Goal: Transaction & Acquisition: Obtain resource

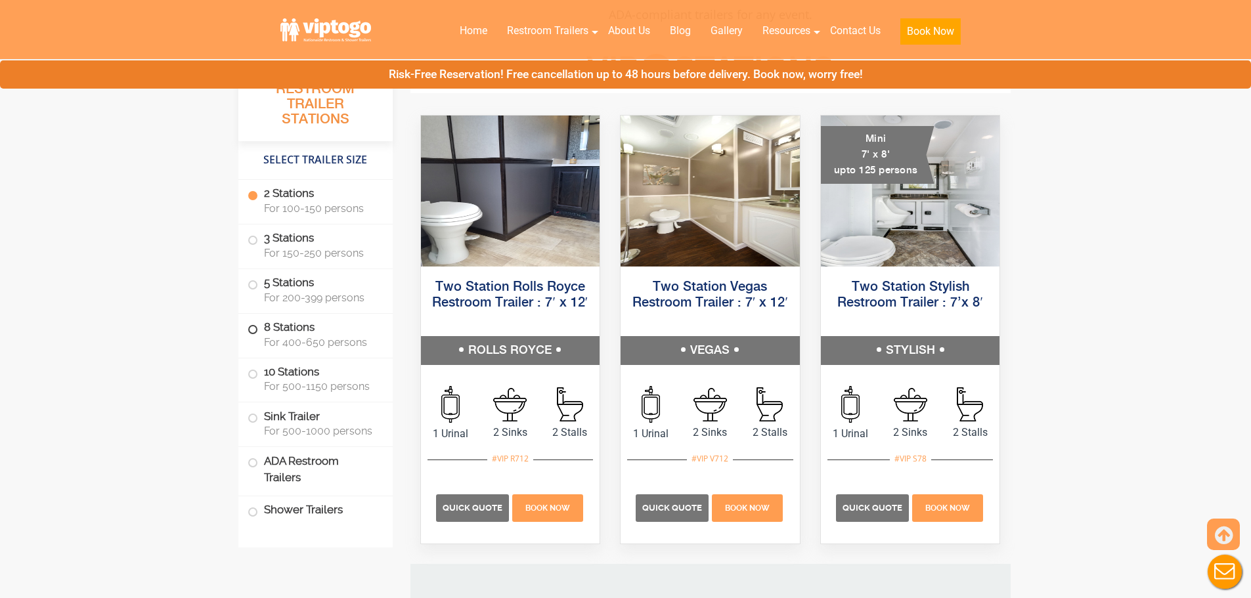
scroll to position [920, 0]
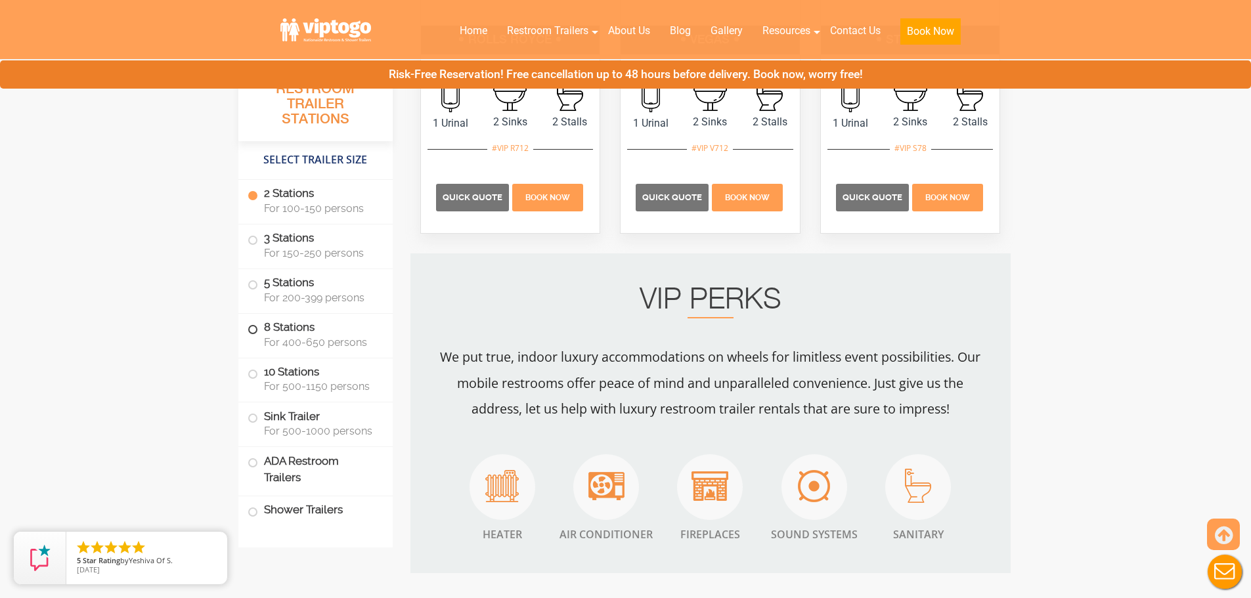
drag, startPoint x: 303, startPoint y: 318, endPoint x: 404, endPoint y: 313, distance: 100.6
click at [305, 317] on label "8 Stations For 400-650 persons" at bounding box center [316, 334] width 136 height 41
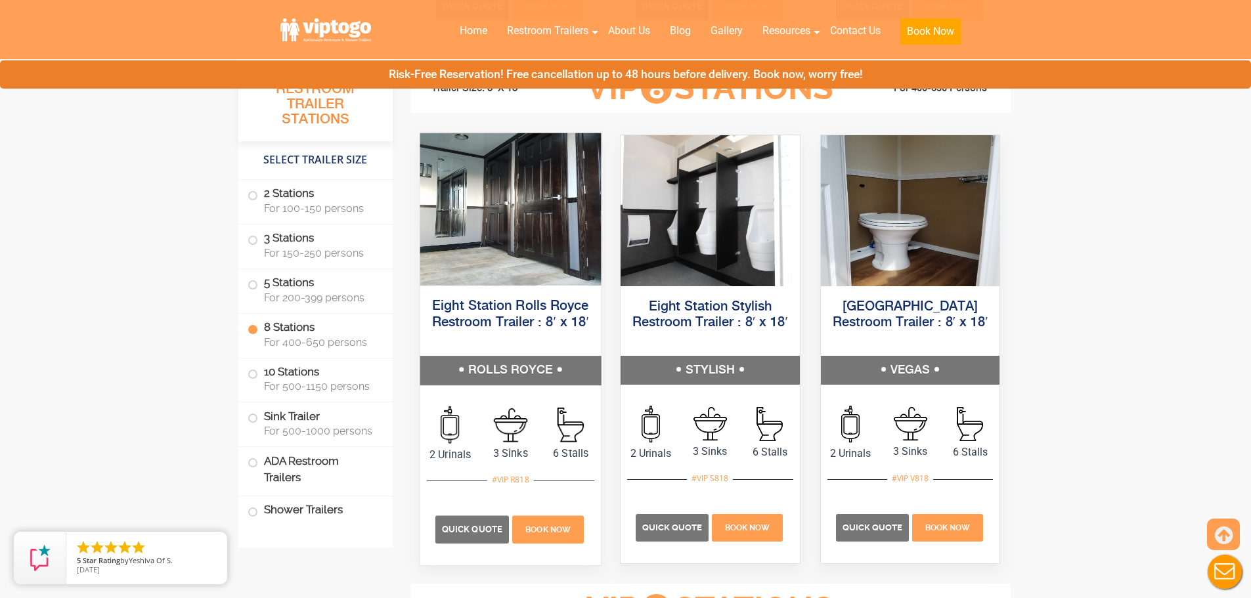
scroll to position [2509, 0]
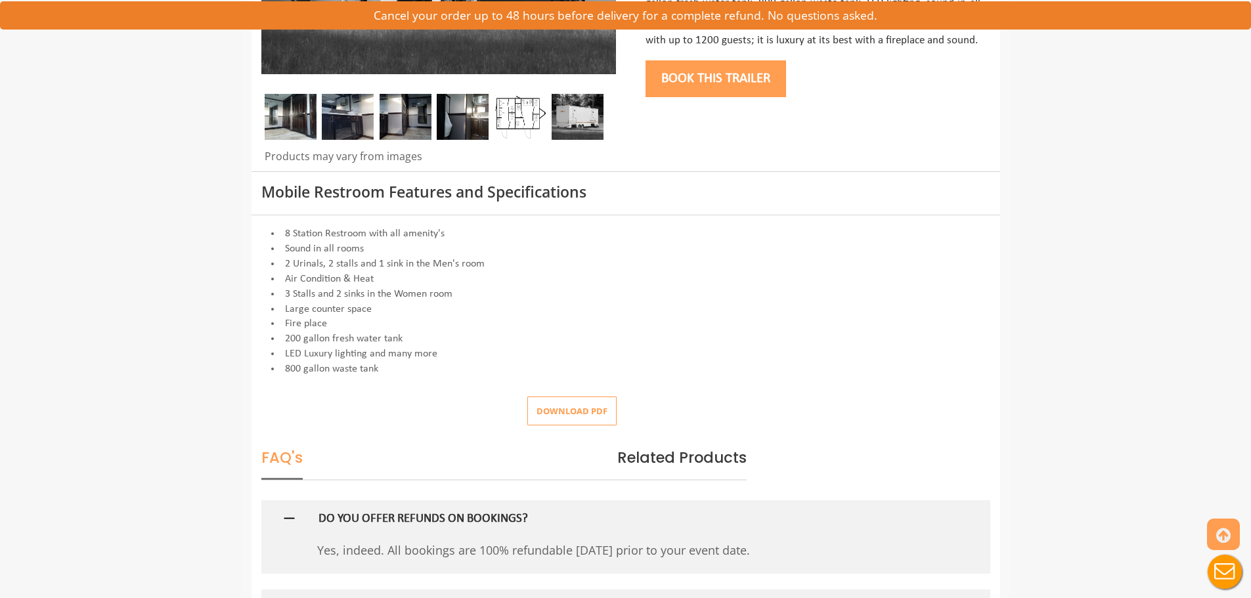
scroll to position [394, 0]
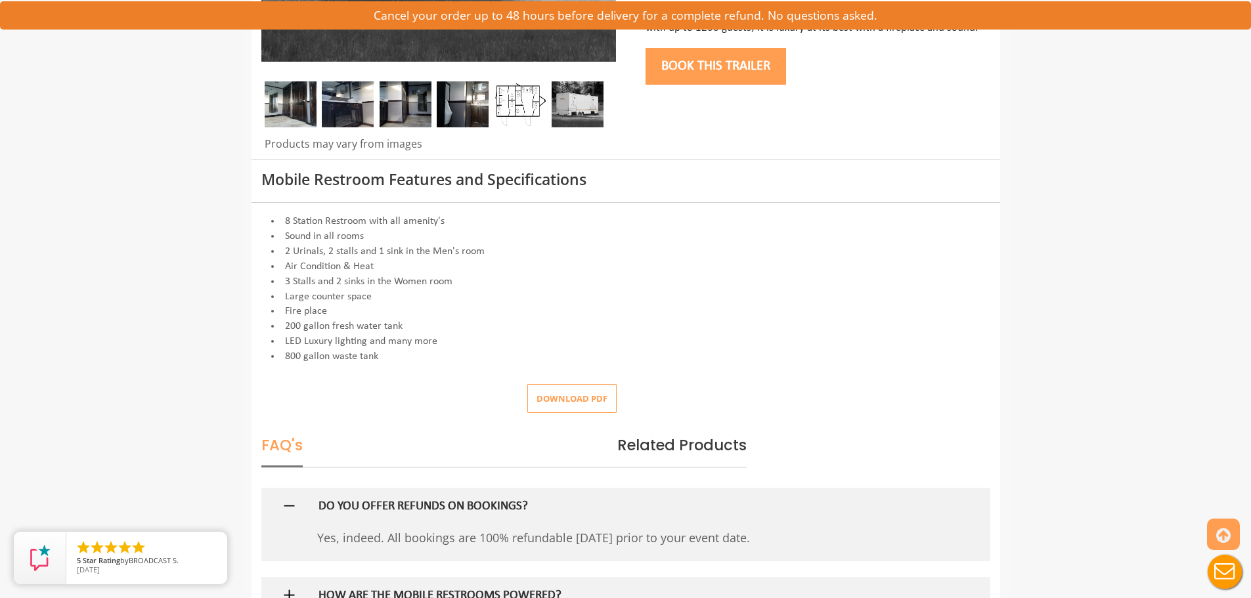
click at [295, 359] on li "800 gallon waste tank" at bounding box center [625, 356] width 729 height 15
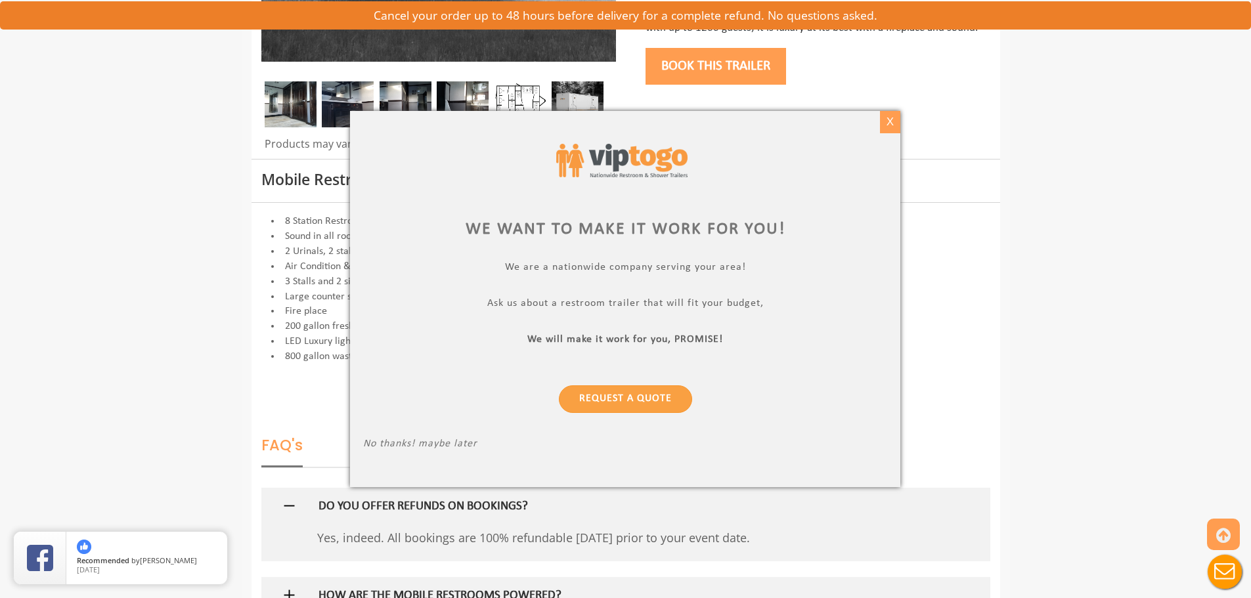
click at [897, 125] on div "X" at bounding box center [890, 122] width 20 height 22
